Goal: Information Seeking & Learning: Learn about a topic

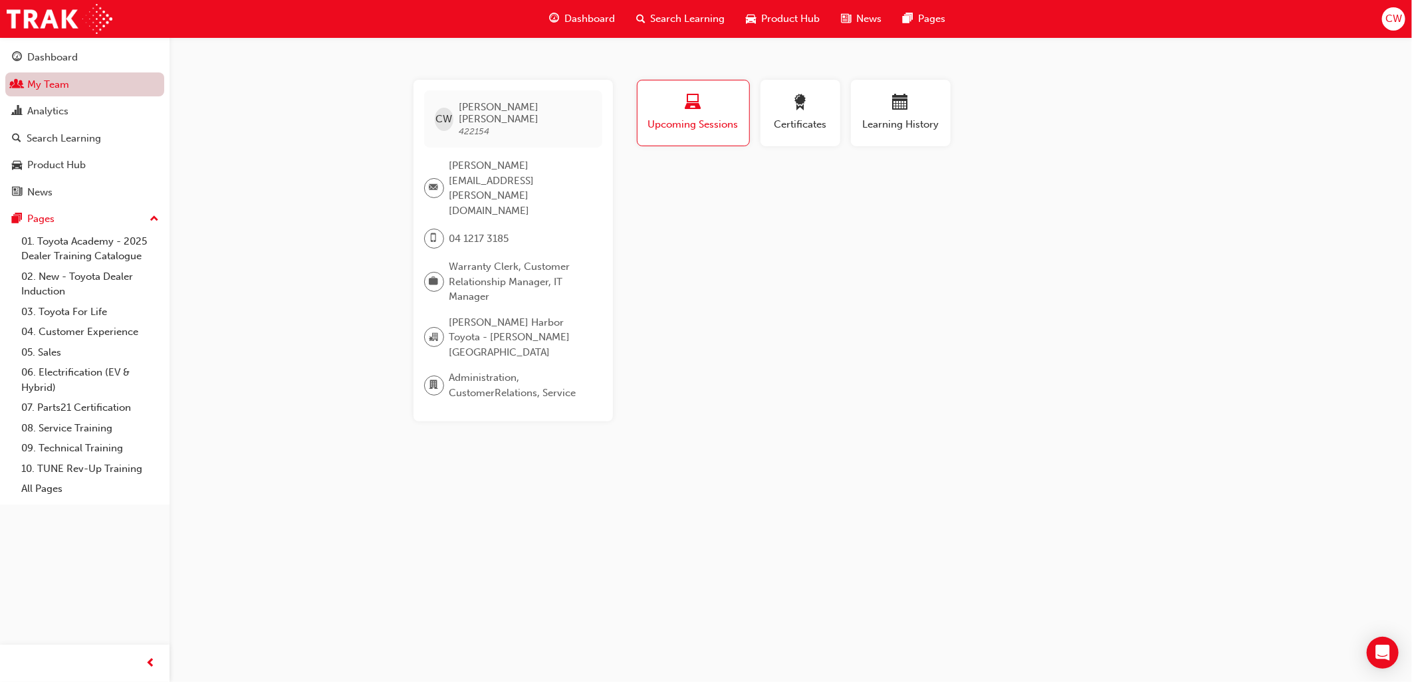
click at [93, 86] on link "My Team" at bounding box center [84, 84] width 159 height 25
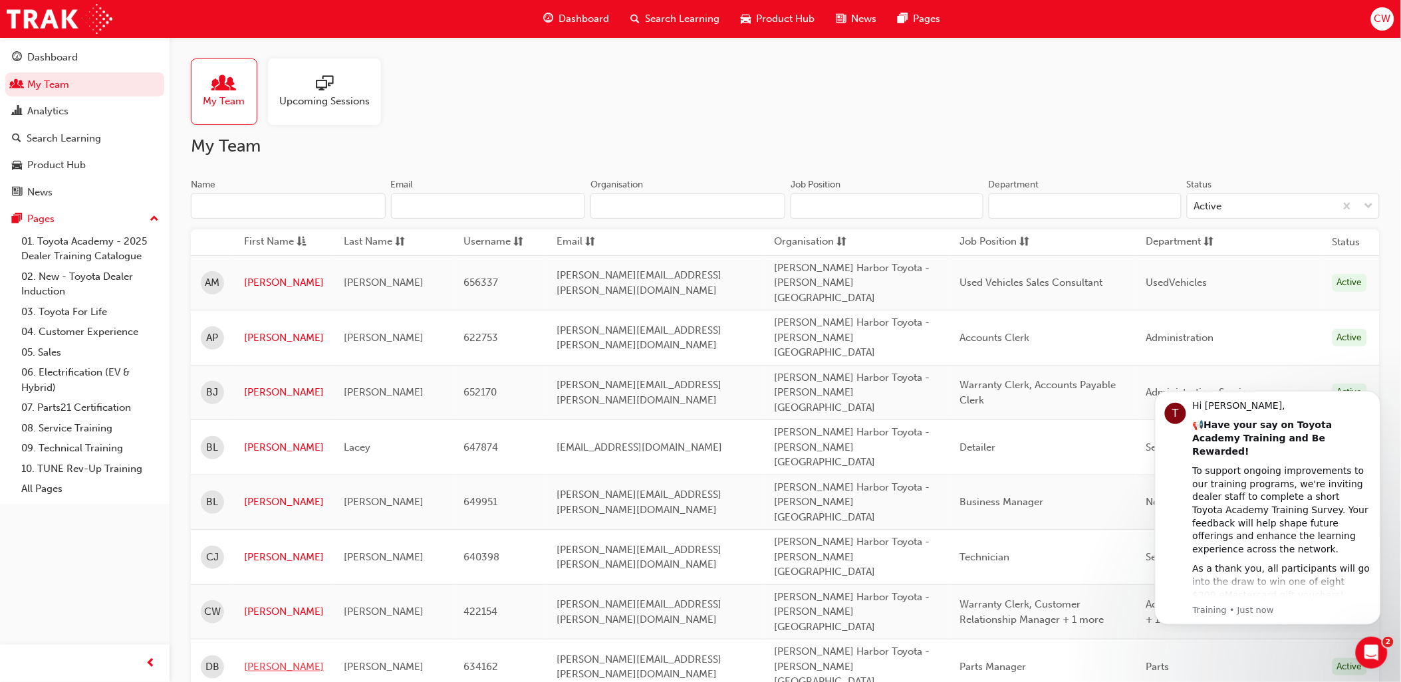
click at [267, 659] on link "[PERSON_NAME]" at bounding box center [284, 666] width 80 height 15
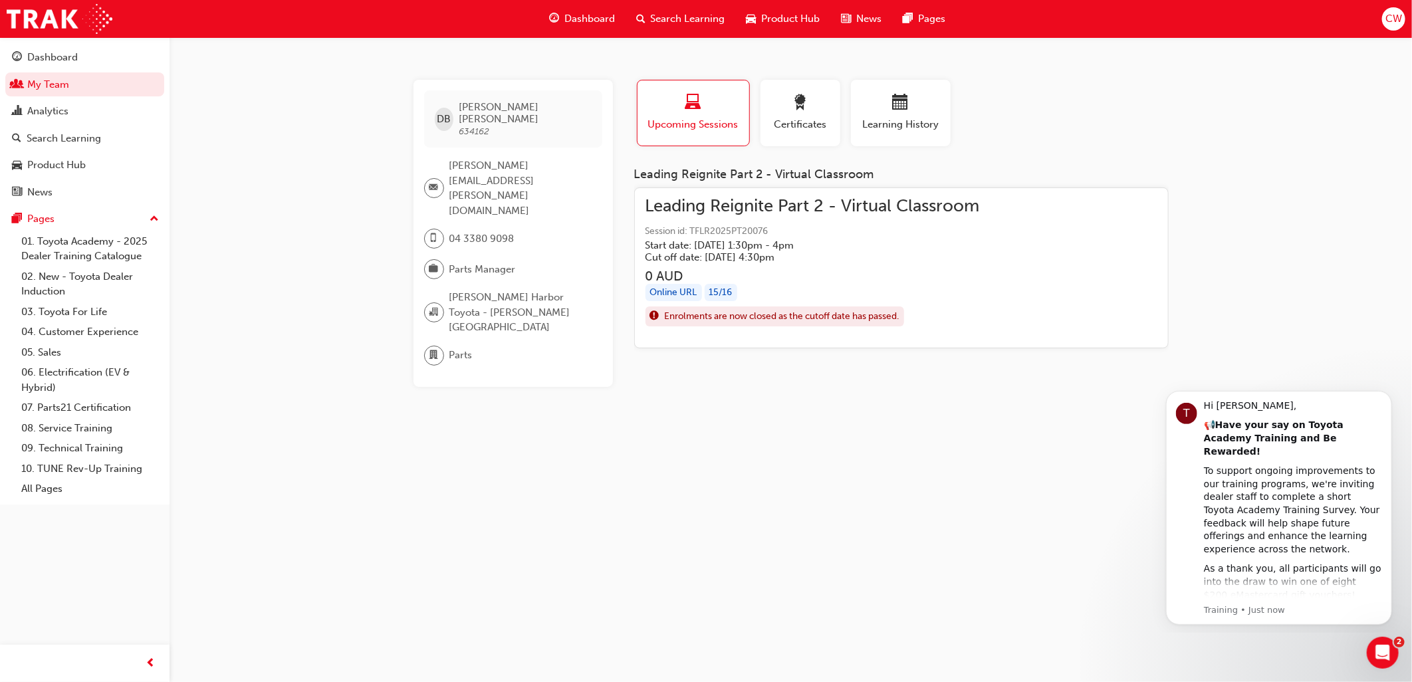
click at [686, 19] on span "Search Learning" at bounding box center [688, 18] width 74 height 15
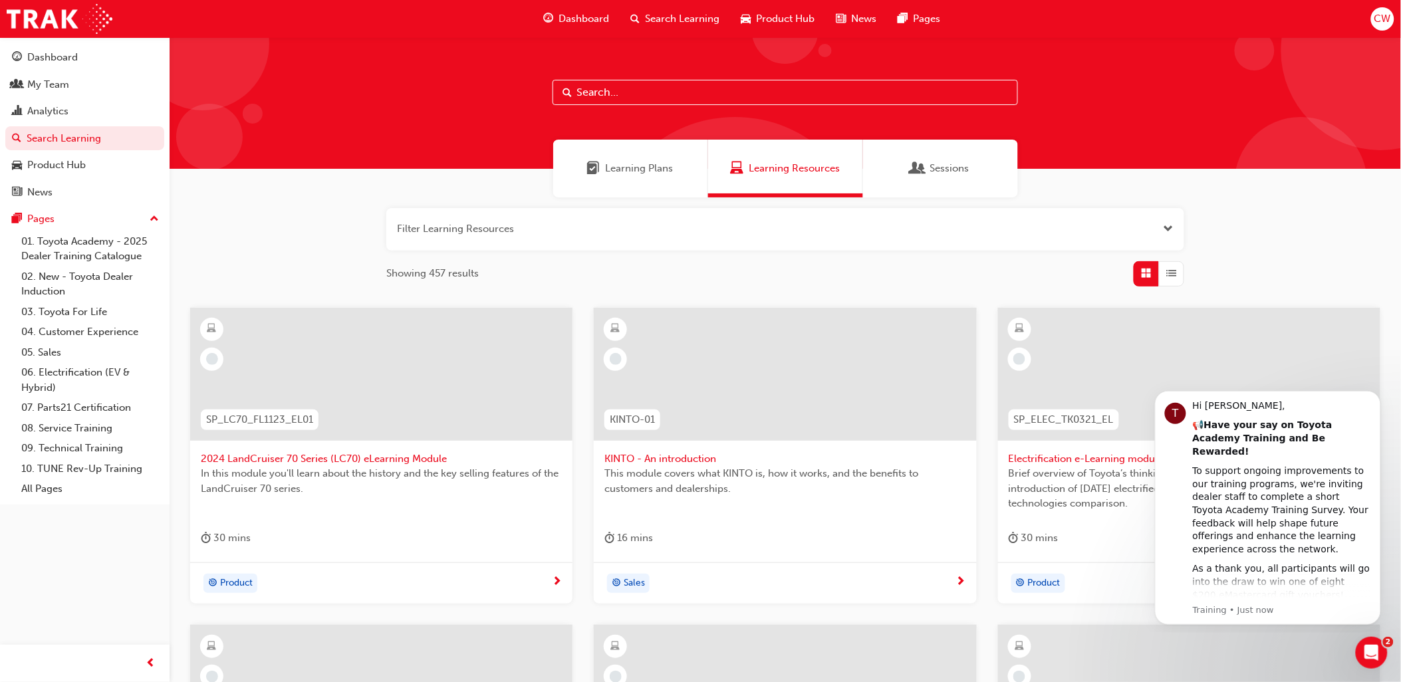
click at [620, 91] on input "text" at bounding box center [784, 92] width 465 height 25
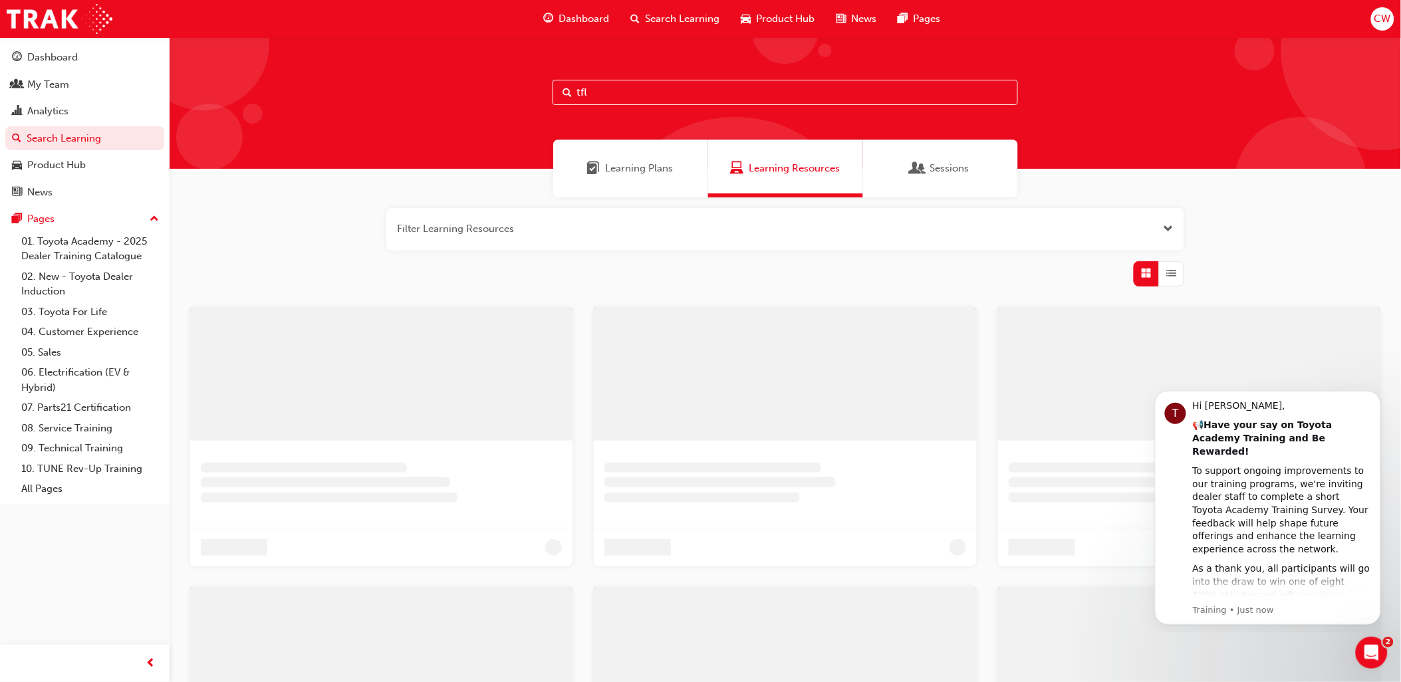
type input "tfl"
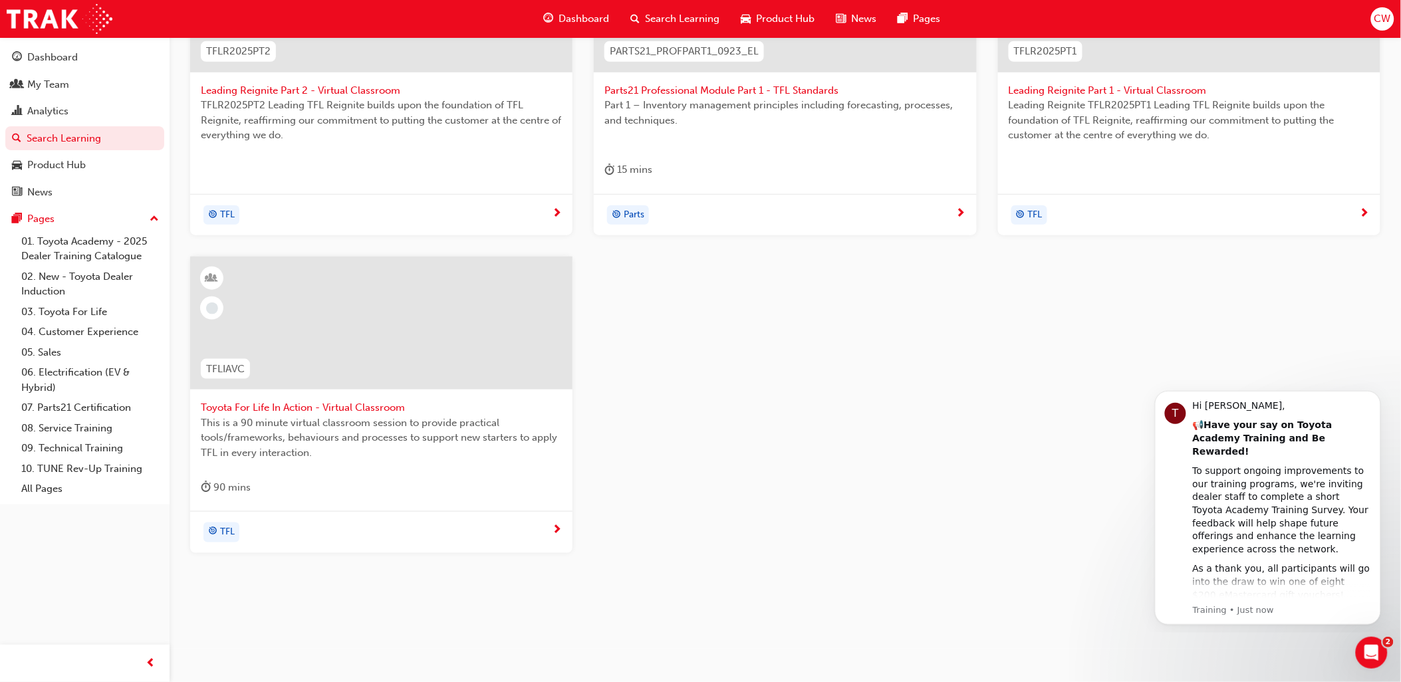
scroll to position [73, 0]
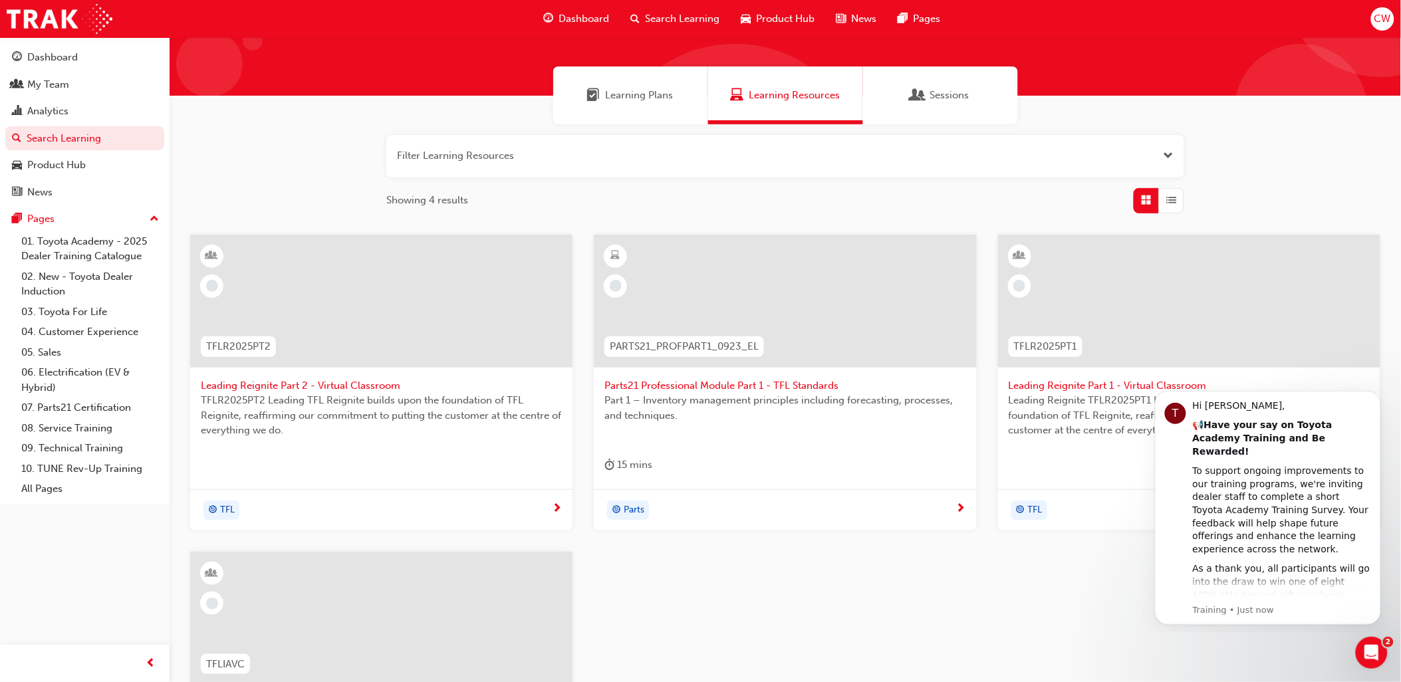
click at [316, 383] on span "Leading Reignite Part 2 - Virtual Classroom" at bounding box center [381, 385] width 361 height 15
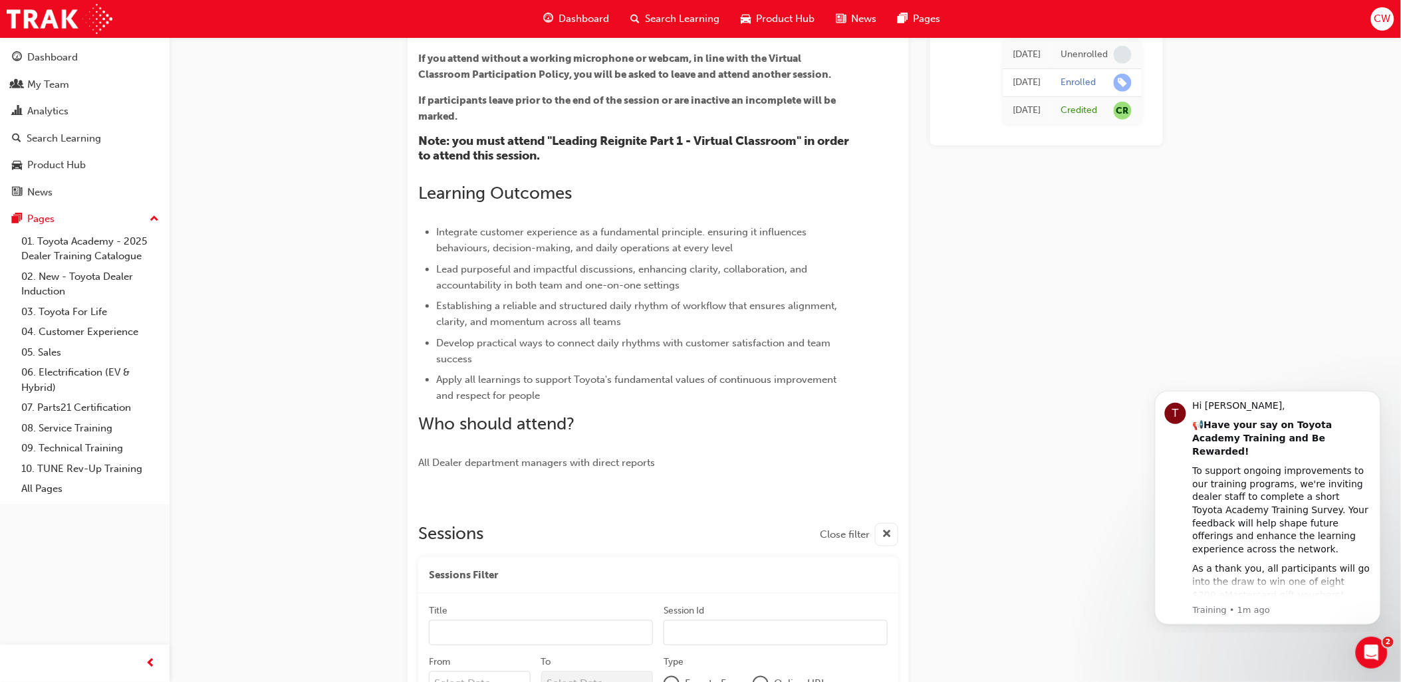
scroll to position [55, 0]
